Goal: Task Accomplishment & Management: Use online tool/utility

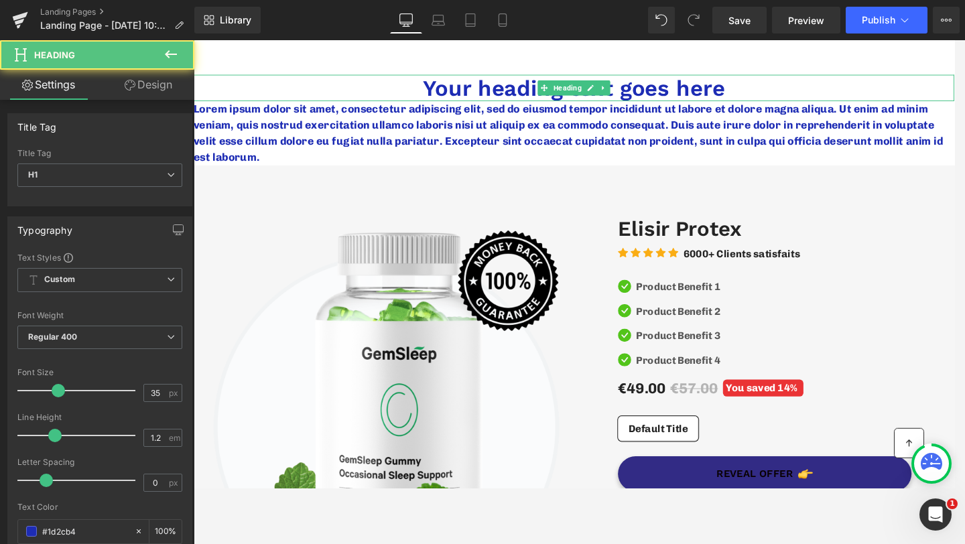
click at [448, 90] on h1 "Your heading text goes here" at bounding box center [599, 91] width 811 height 28
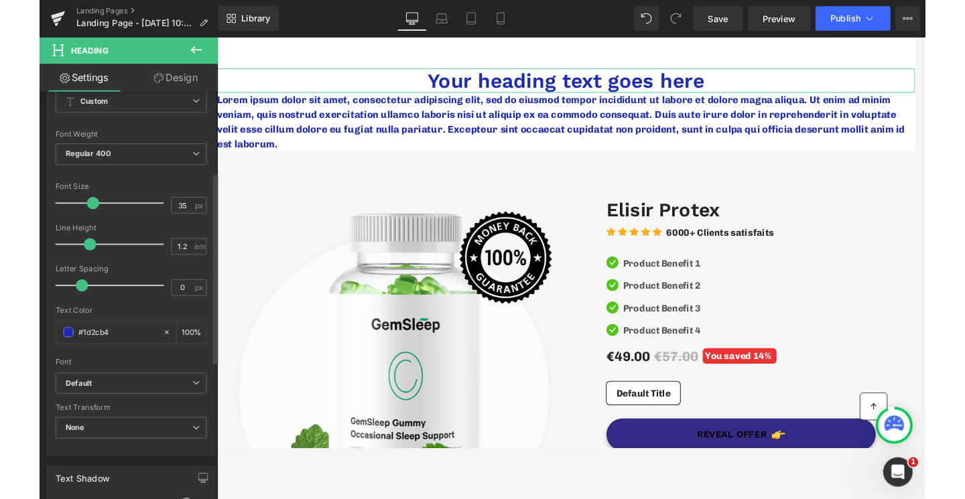
scroll to position [191, 0]
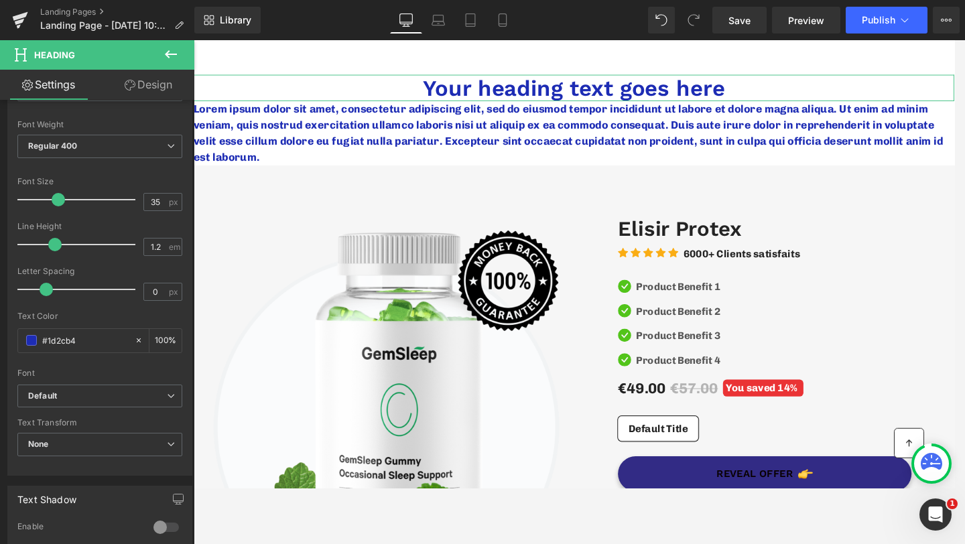
click at [151, 74] on link "Design" at bounding box center [148, 85] width 97 height 30
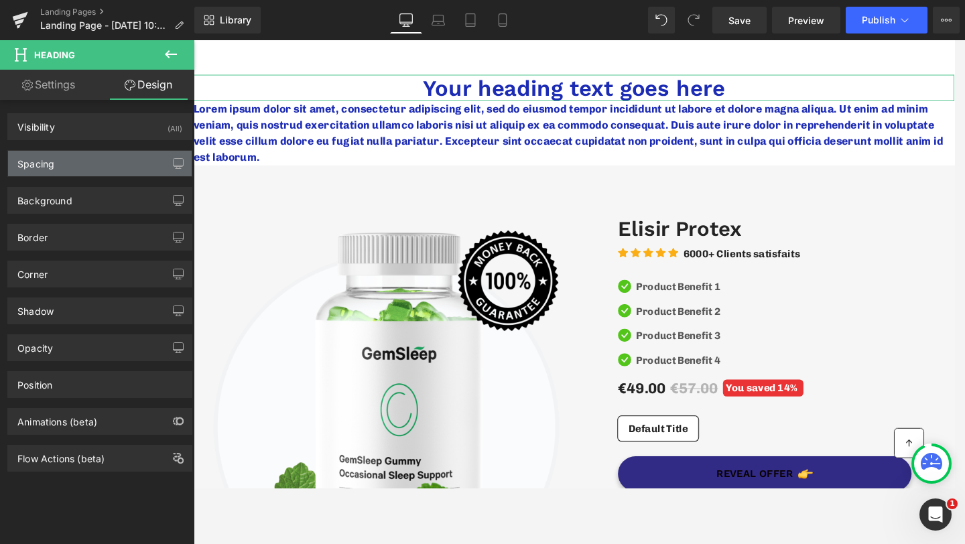
click at [98, 164] on div "Spacing" at bounding box center [100, 163] width 184 height 25
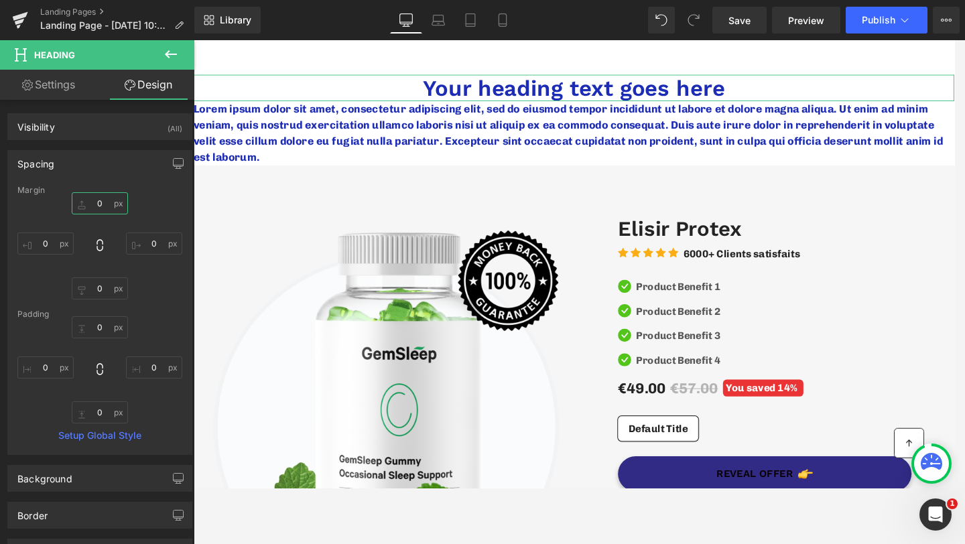
click at [99, 205] on input "0" at bounding box center [100, 203] width 56 height 22
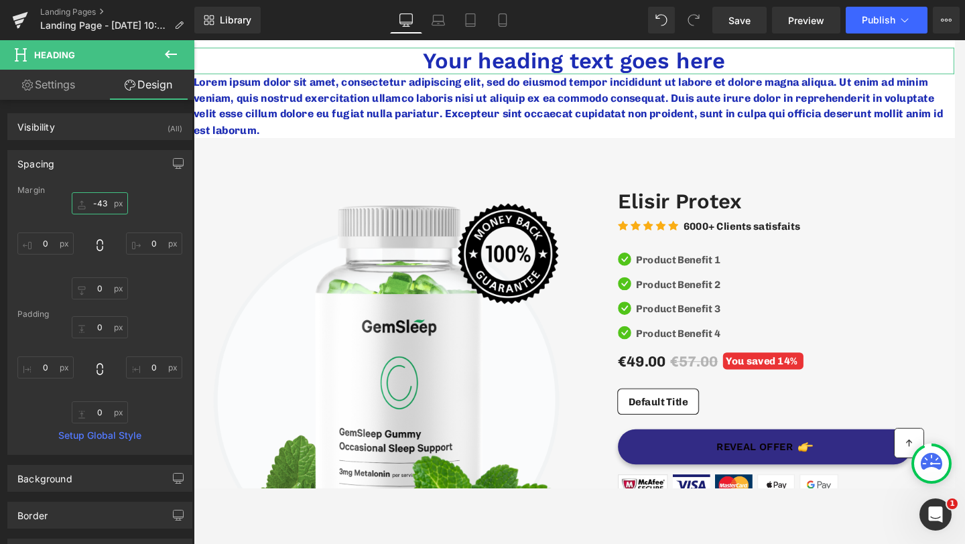
type input "-44"
click at [451, 115] on p "Lorem ipsum dolor sit amet, consectetur adipiscing elit, sed do eiusmod tempor …" at bounding box center [599, 110] width 811 height 68
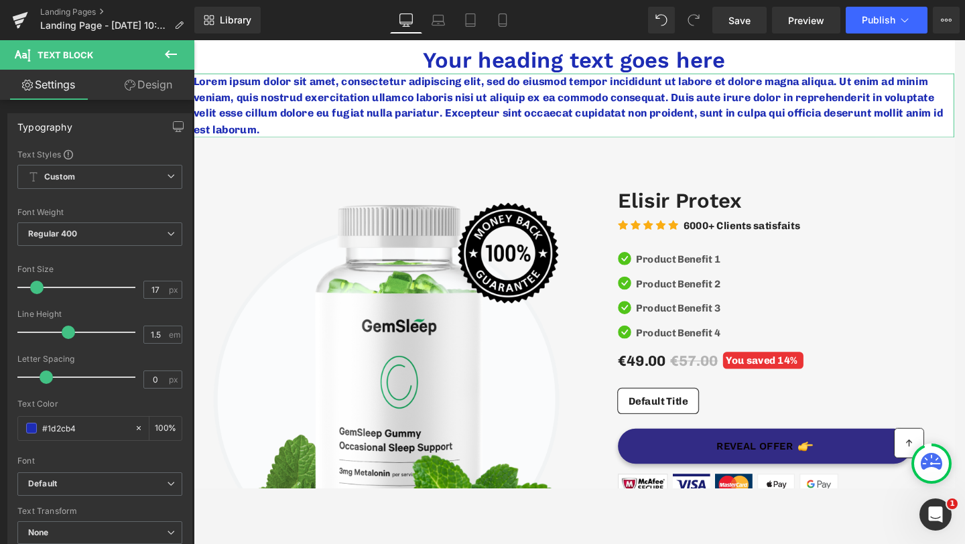
click at [149, 88] on link "Design" at bounding box center [148, 85] width 97 height 30
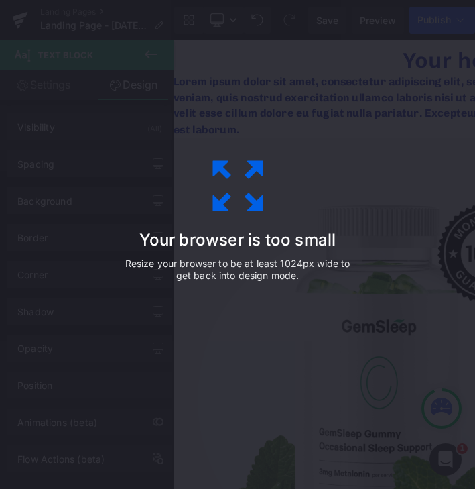
click at [192, 196] on div "Your browser is too small Resize your browser to be at least 1024px wide to get…" at bounding box center [238, 245] width 302 height 268
click at [237, 106] on div "Your browser is too small Resize your browser to be at least 1024px wide to get…" at bounding box center [237, 244] width 475 height 489
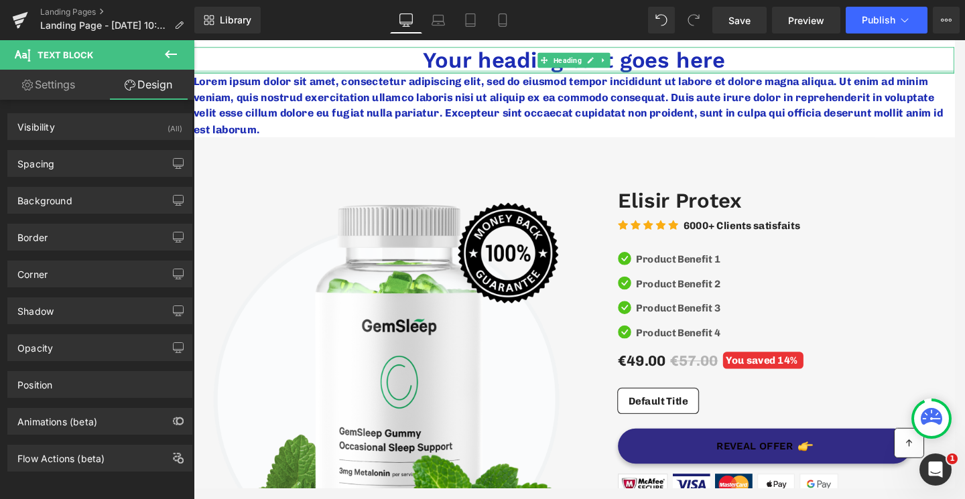
click at [647, 71] on h1 "Your heading text goes here" at bounding box center [599, 62] width 811 height 28
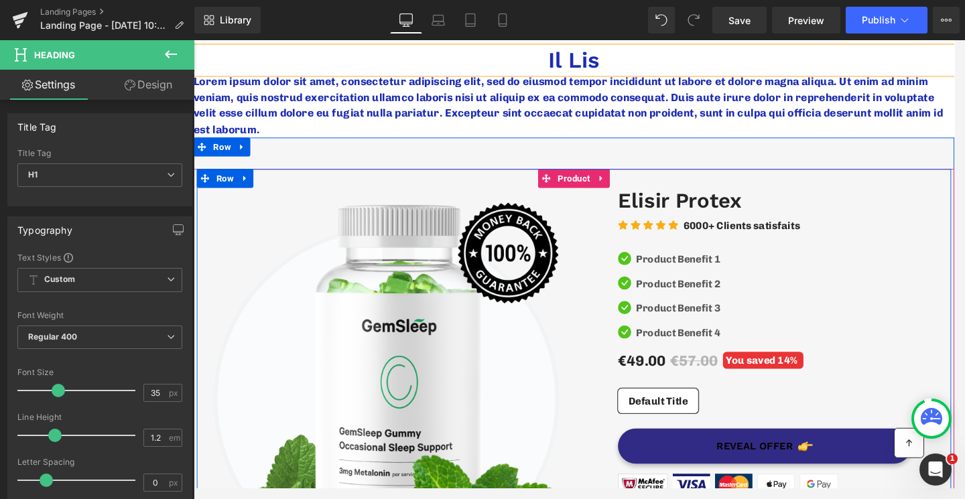
click at [802, 208] on span "(P) Title" at bounding box center [819, 212] width 35 height 16
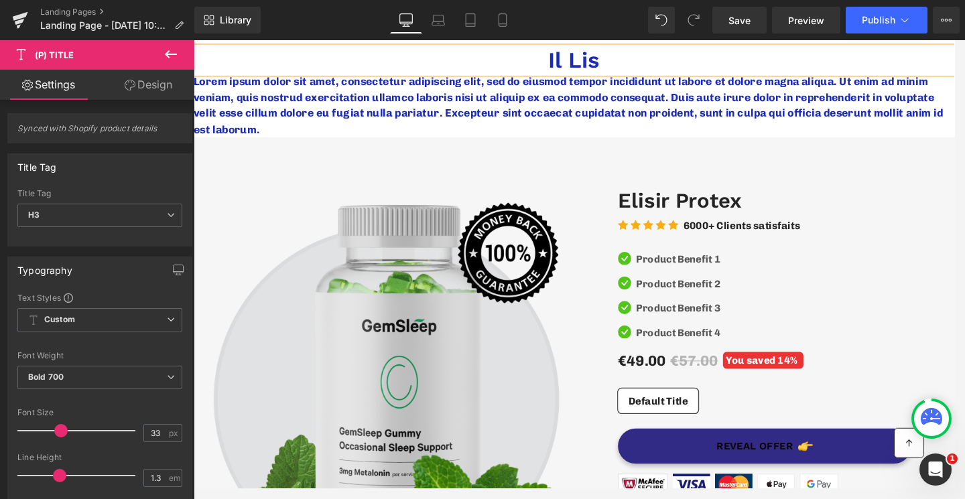
scroll to position [93, 0]
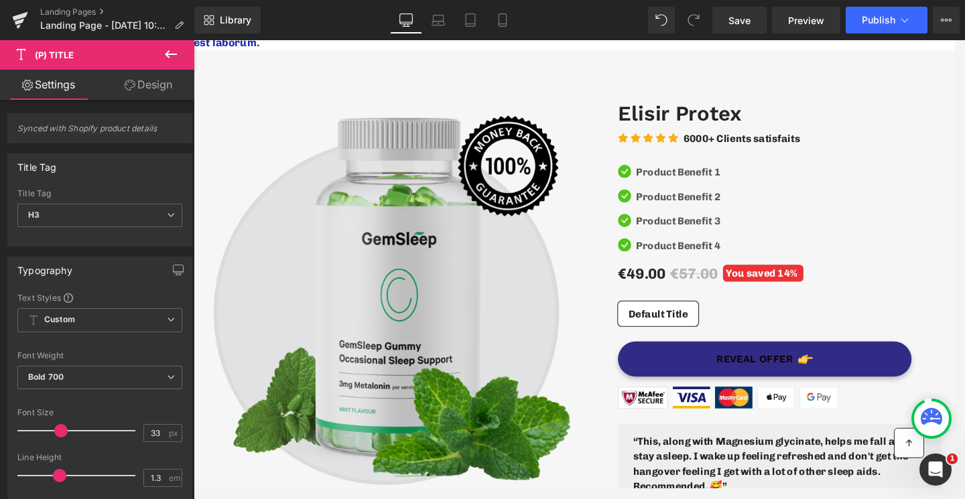
click at [420, 381] on img at bounding box center [403, 310] width 392 height 411
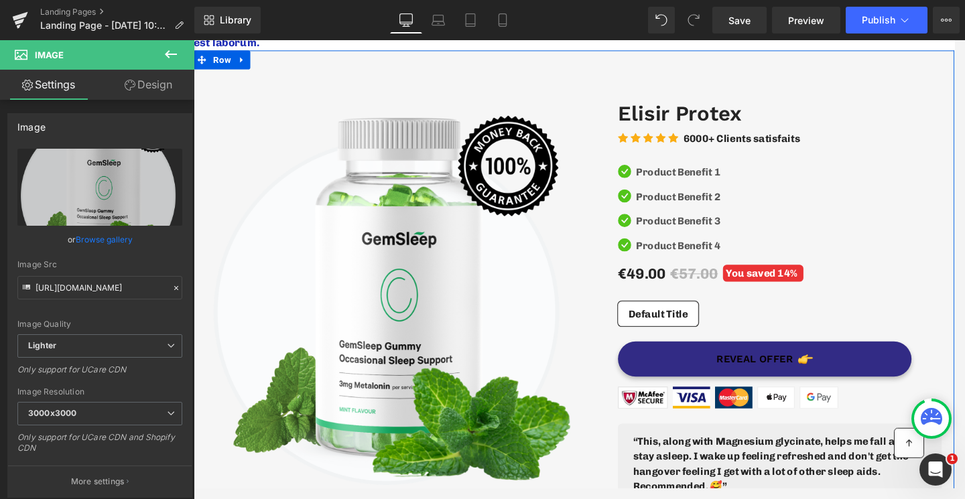
scroll to position [0, 0]
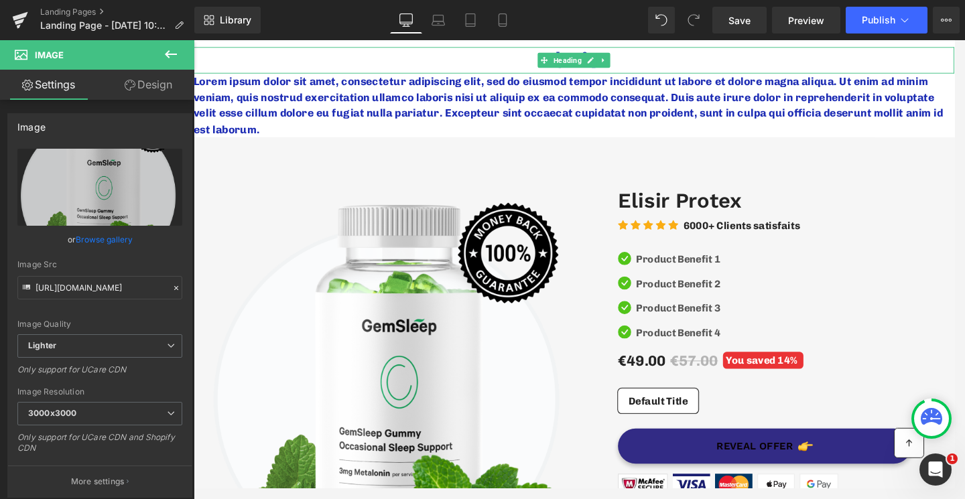
click at [640, 67] on h1 "Il Lis" at bounding box center [599, 62] width 811 height 28
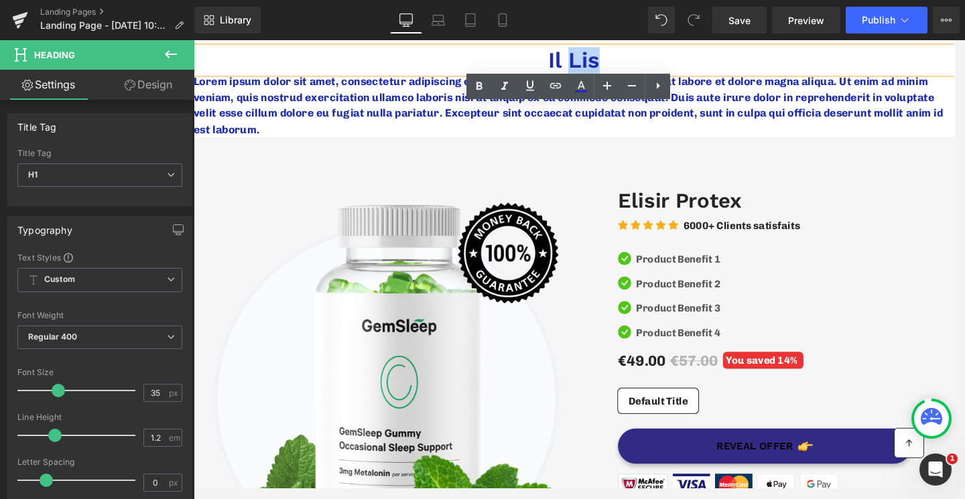
drag, startPoint x: 656, startPoint y: 63, endPoint x: 588, endPoint y: 60, distance: 68.4
click at [588, 60] on h1 "Il Lis" at bounding box center [599, 62] width 811 height 28
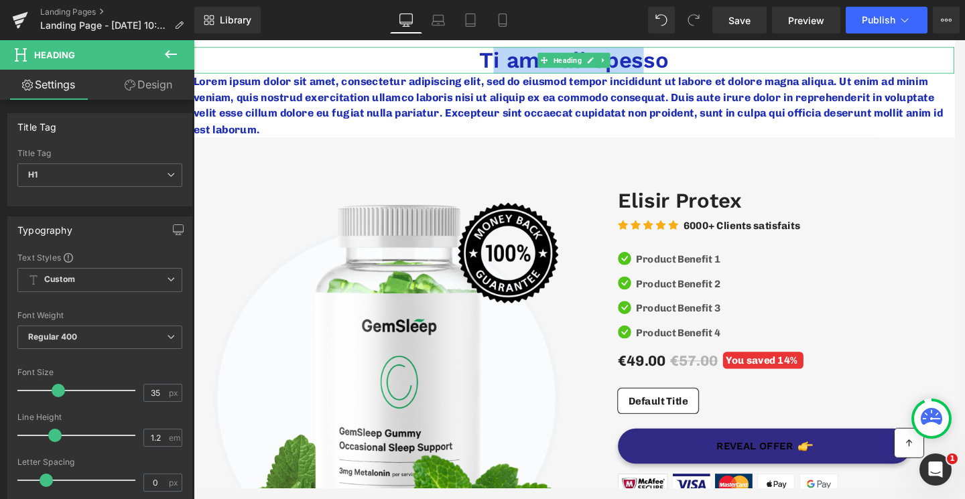
drag, startPoint x: 712, startPoint y: 70, endPoint x: 515, endPoint y: 57, distance: 198.1
click at [515, 57] on h1 "Ti ammali spesso" at bounding box center [599, 62] width 811 height 28
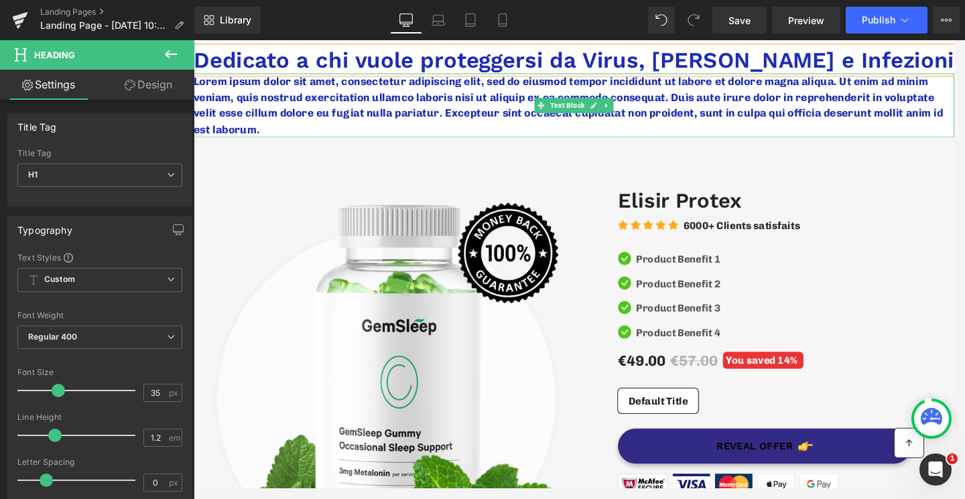
click at [309, 110] on p "Lorem ipsum dolor sit amet, consectetur adipiscing elit, sed do eiusmod tempor …" at bounding box center [599, 110] width 811 height 68
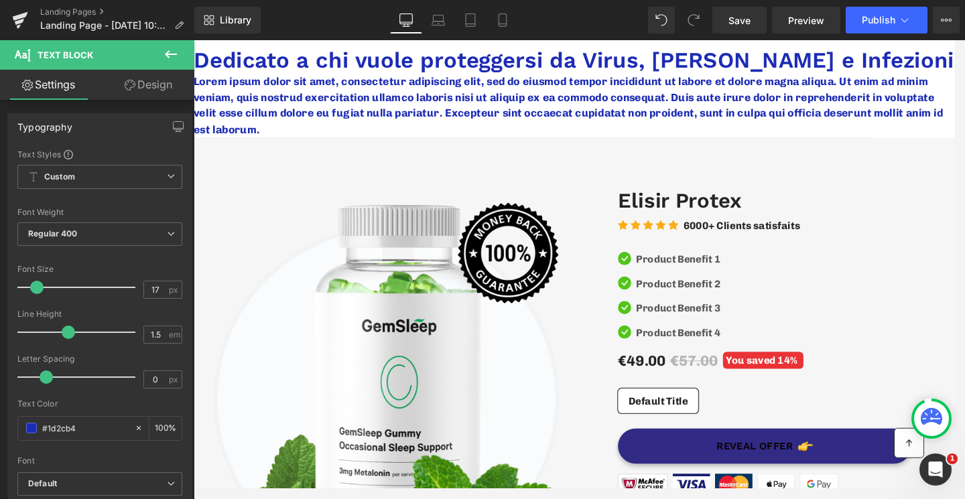
click at [132, 78] on link "Design" at bounding box center [148, 85] width 97 height 30
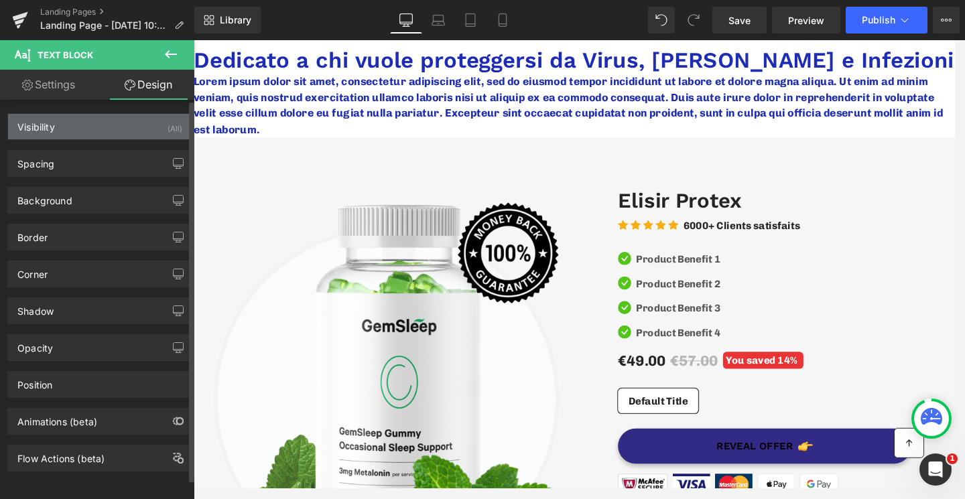
click at [107, 125] on div "Visibility (All)" at bounding box center [100, 126] width 184 height 25
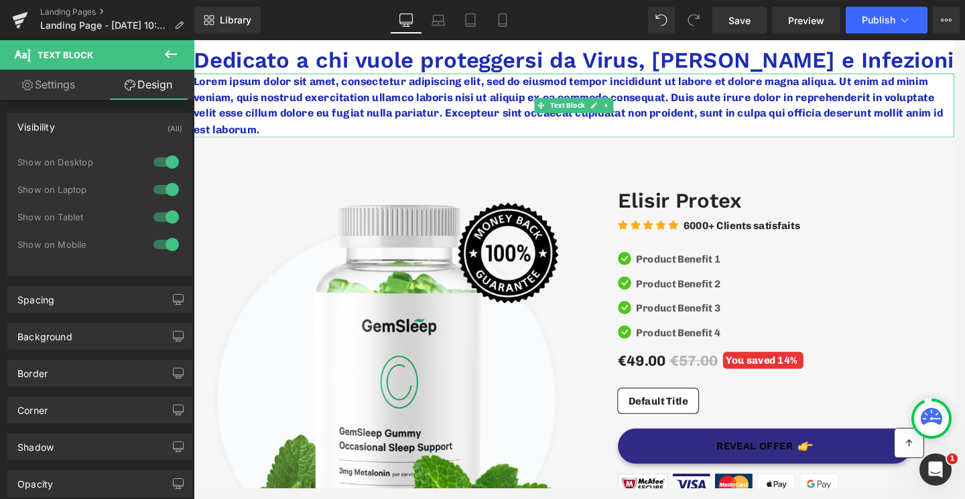
click at [330, 78] on div "Lorem ipsum dolor sit amet, consectetur adipiscing elit, sed do eiusmod tempor …" at bounding box center [599, 110] width 811 height 68
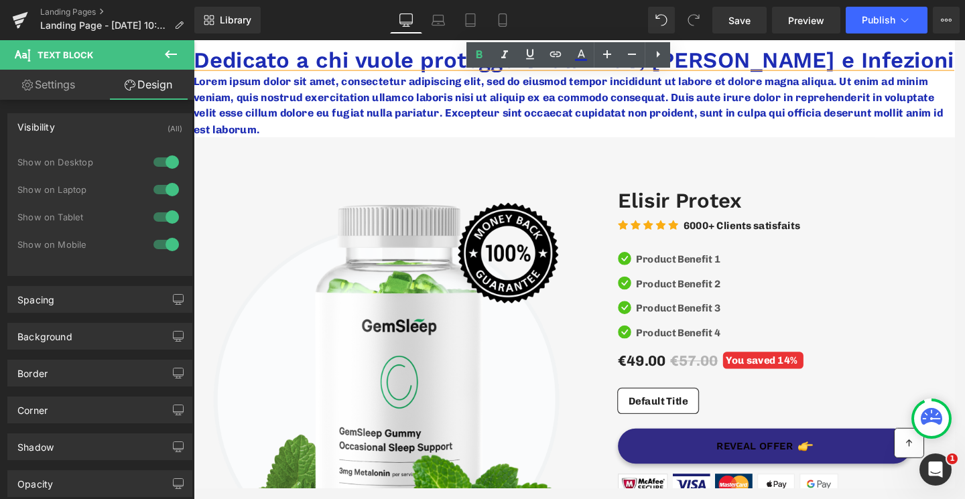
click at [330, 78] on p "Lorem ipsum dolor sit amet, consectetur adipiscing elit, sed do eiusmod tempor …" at bounding box center [599, 110] width 811 height 68
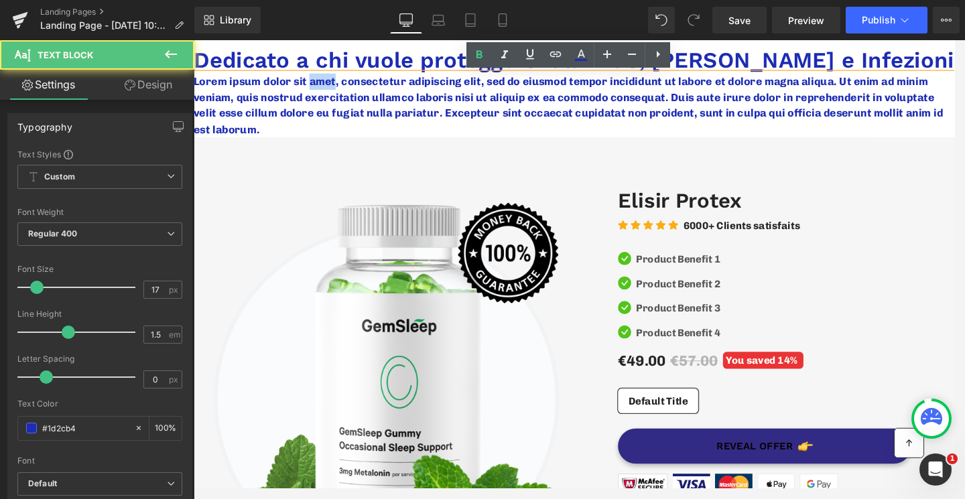
click at [320, 68] on h1 "Dedicato a chi vuole proteggersi da Virus, [PERSON_NAME] e Infezioni" at bounding box center [599, 62] width 811 height 28
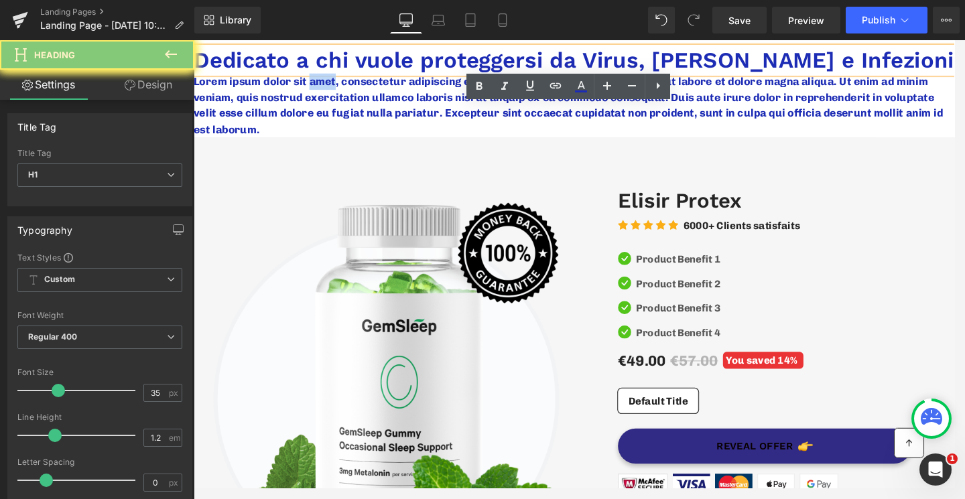
click at [320, 68] on h1 "Dedicato a chi vuole proteggersi da Virus, [PERSON_NAME] e Infezioni" at bounding box center [599, 62] width 811 height 28
